Goal: Find specific page/section: Find specific page/section

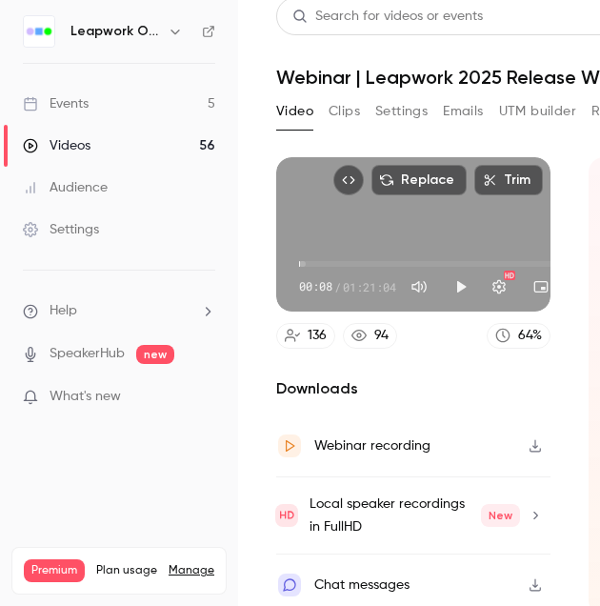
scroll to position [38, 0]
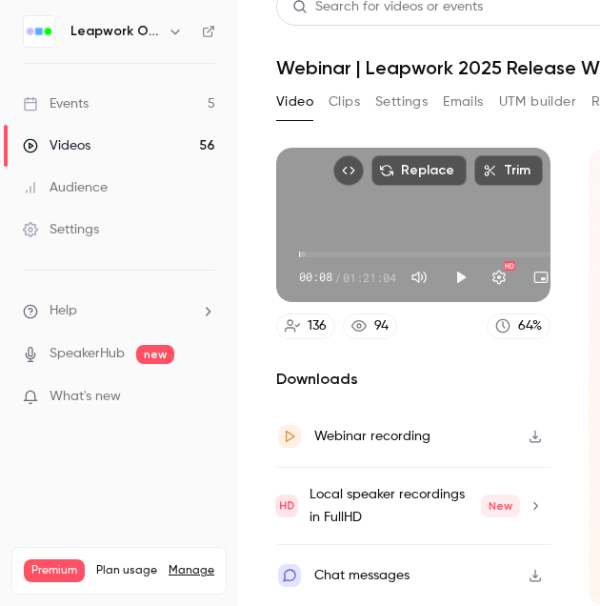
click at [399, 90] on button "Settings" at bounding box center [401, 102] width 52 height 30
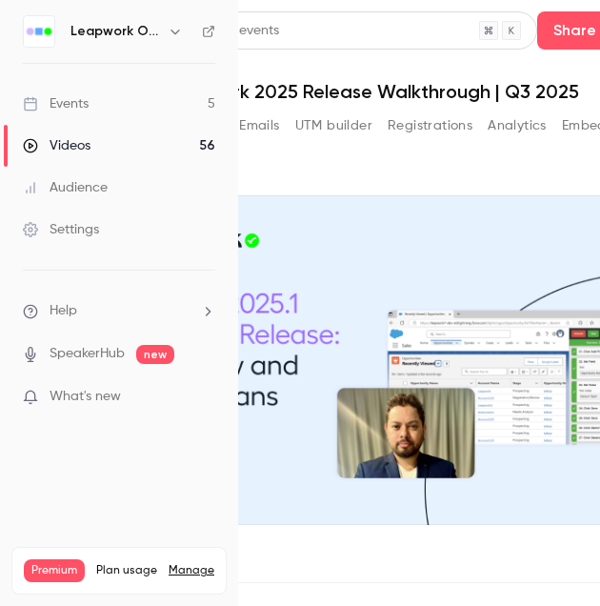
scroll to position [0, 262]
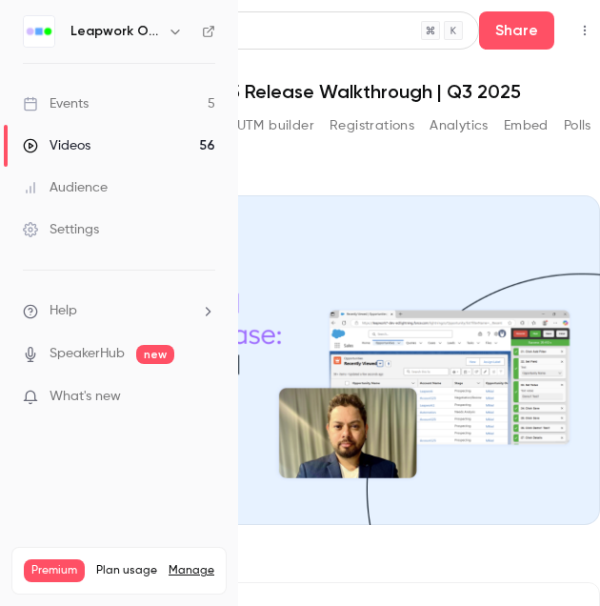
click at [363, 119] on button "Registrations" at bounding box center [371, 125] width 85 height 30
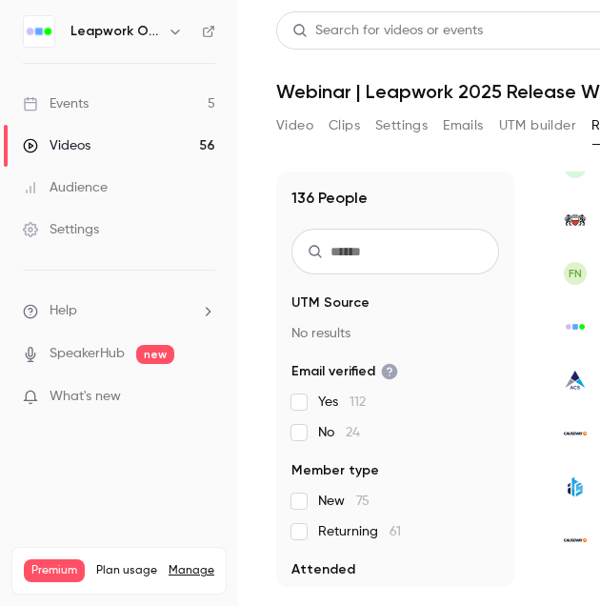
click at [82, 98] on div "Events" at bounding box center [56, 103] width 66 height 19
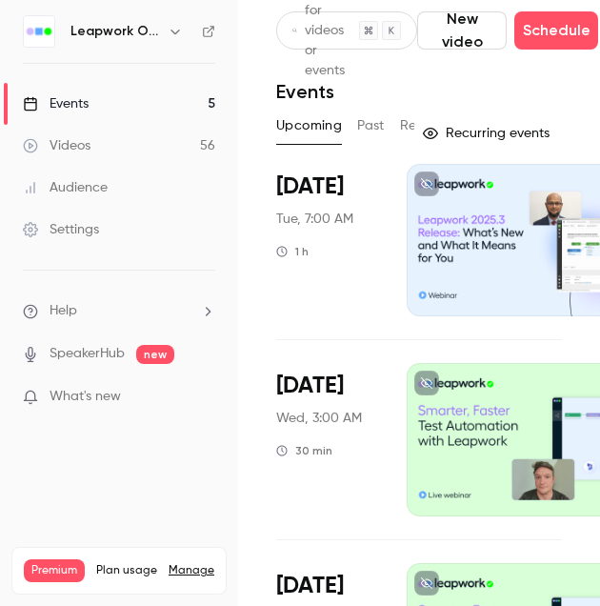
click at [374, 125] on button "Past" at bounding box center [371, 125] width 28 height 30
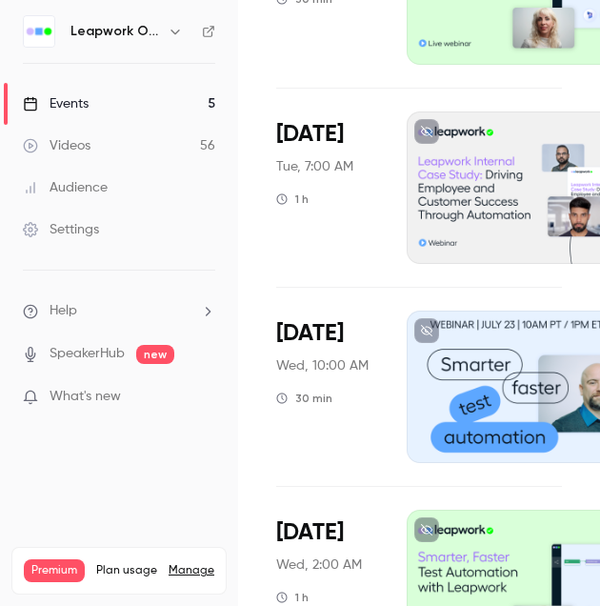
scroll to position [1619, 0]
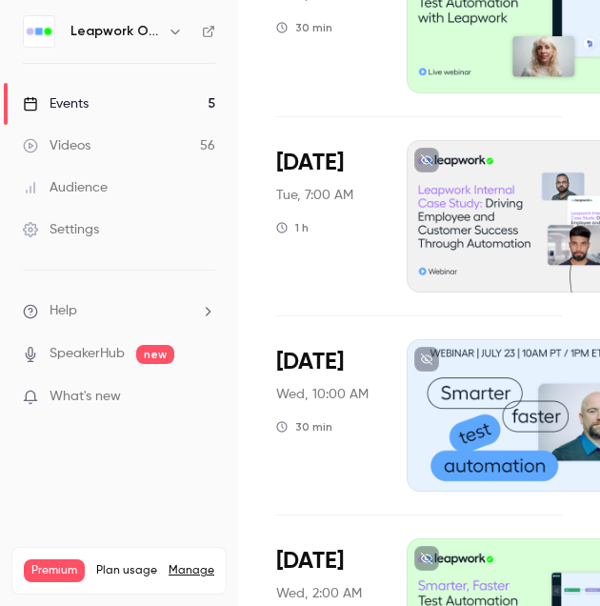
click at [482, 231] on div at bounding box center [542, 216] width 271 height 152
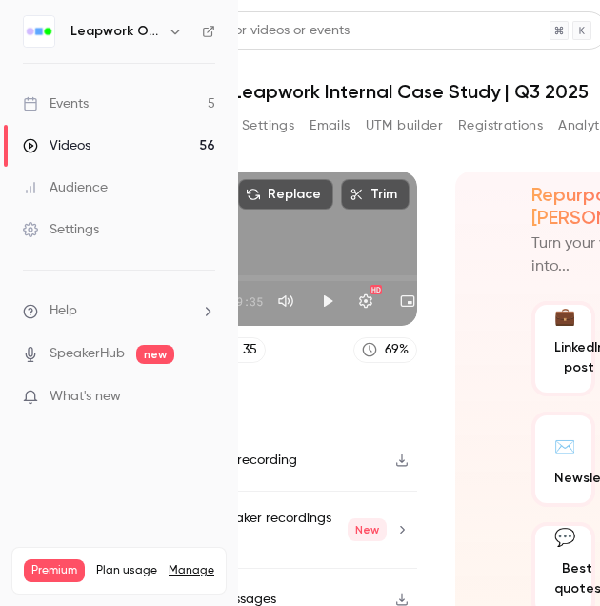
scroll to position [0, 134]
click at [508, 127] on button "Registrations" at bounding box center [499, 125] width 85 height 30
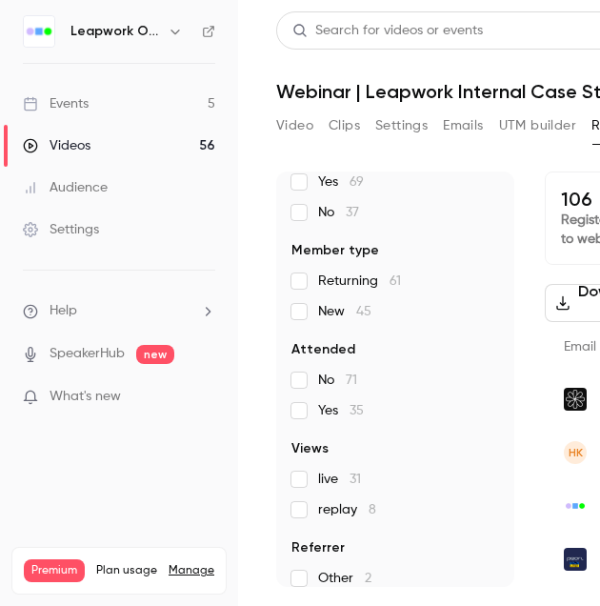
scroll to position [236, 0]
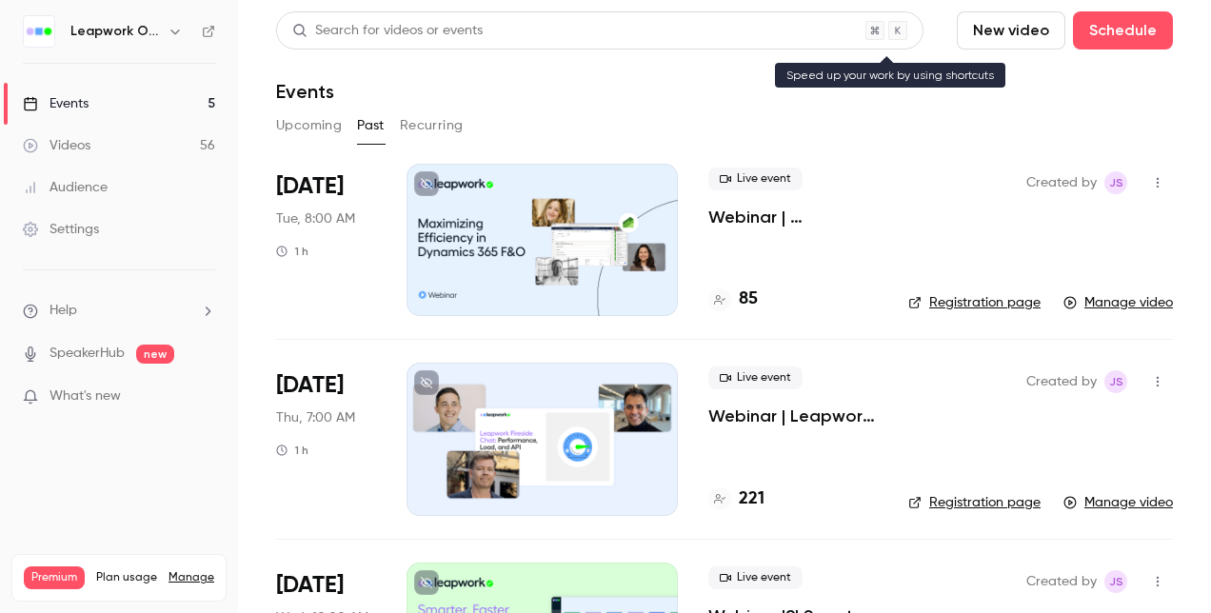
click at [464, 18] on div "Search for videos or events" at bounding box center [600, 30] width 648 height 38
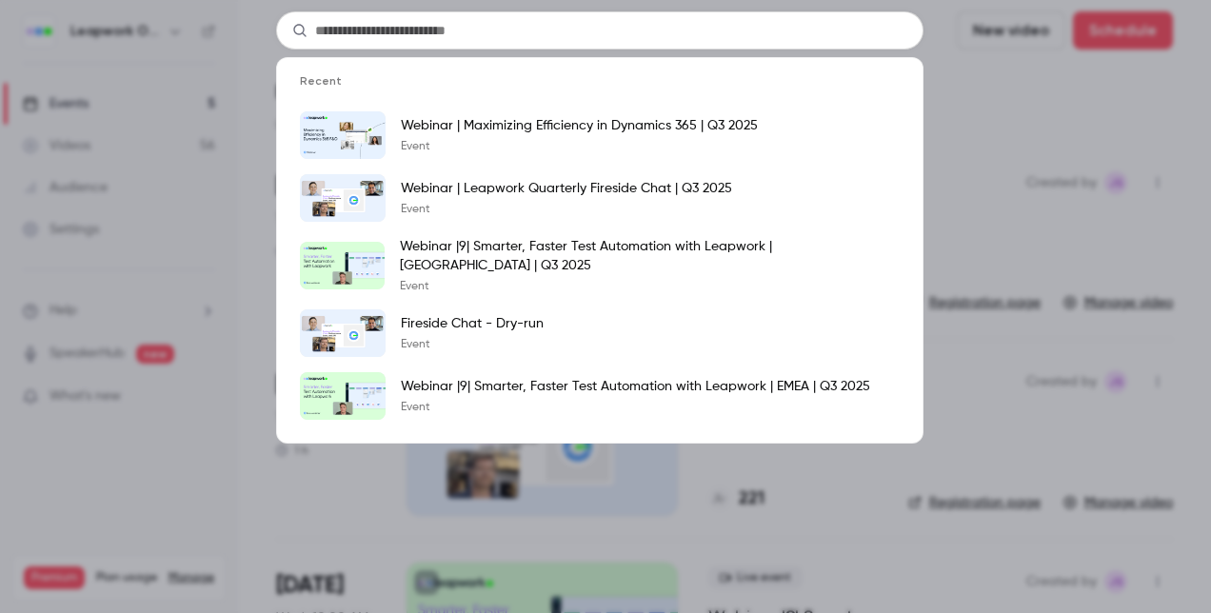
click at [482, 26] on input "text" at bounding box center [600, 30] width 648 height 38
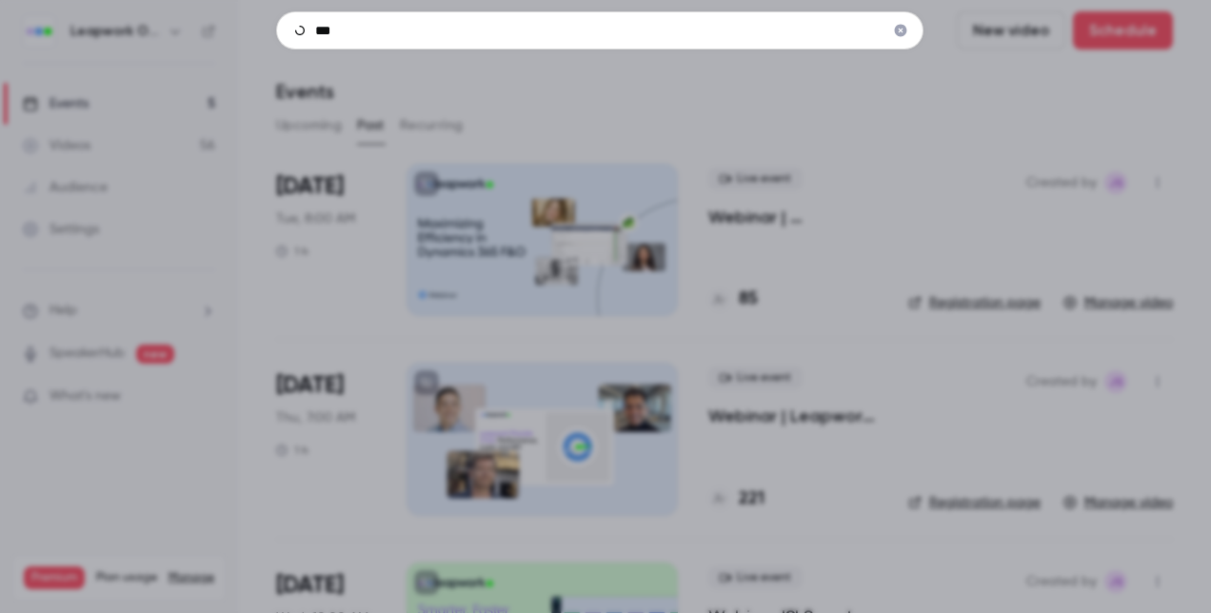
type input "**"
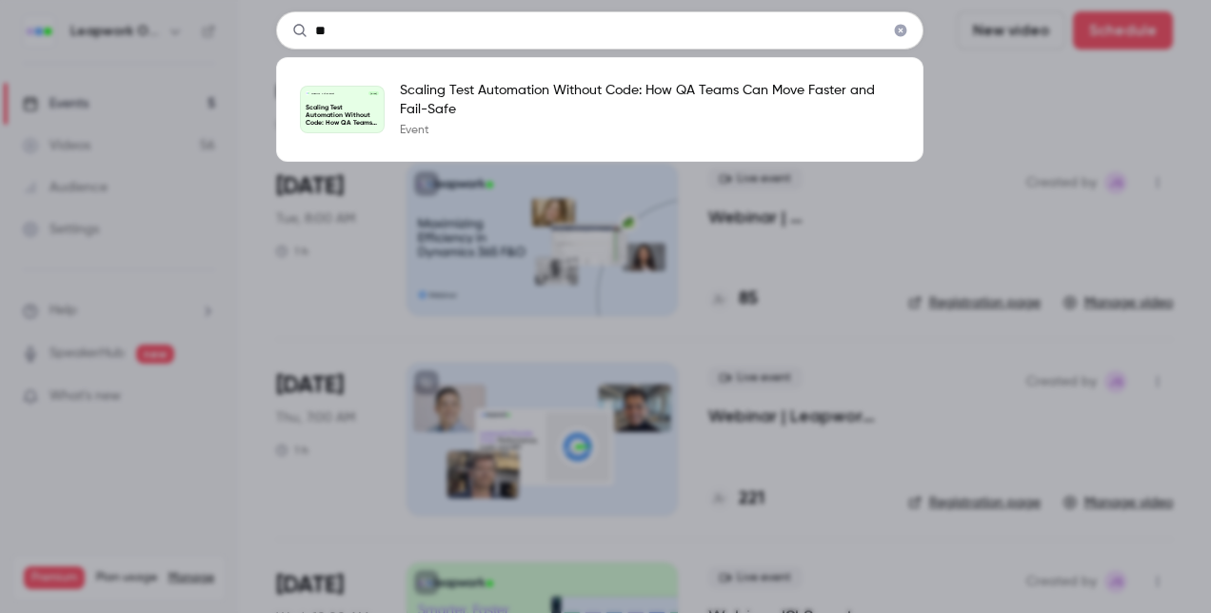
drag, startPoint x: 343, startPoint y: 37, endPoint x: 295, endPoint y: 28, distance: 48.6
click at [297, 29] on div "**" at bounding box center [600, 30] width 648 height 38
